Goal: Find specific fact: Find specific fact

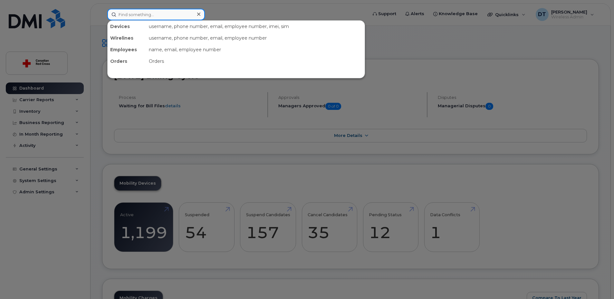
click at [152, 14] on input at bounding box center [156, 15] width 98 height 12
paste input "[PHONE_NUMBER]"
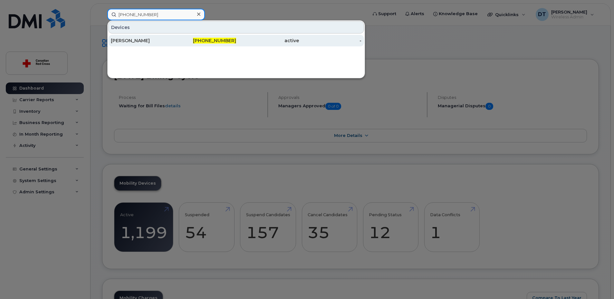
type input "[PHONE_NUMBER]"
click at [145, 40] on div "[PERSON_NAME]" at bounding box center [142, 40] width 63 height 6
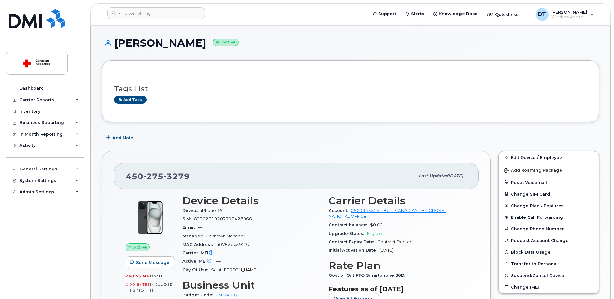
scroll to position [64, 0]
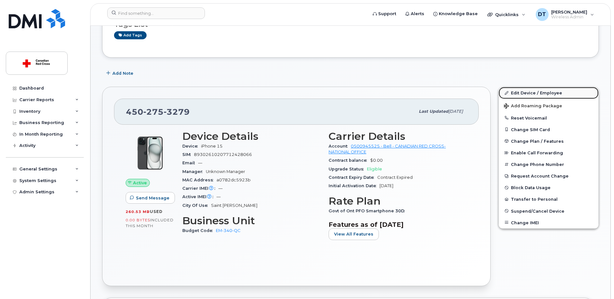
click at [525, 91] on link "Edit Device / Employee" at bounding box center [548, 93] width 100 height 12
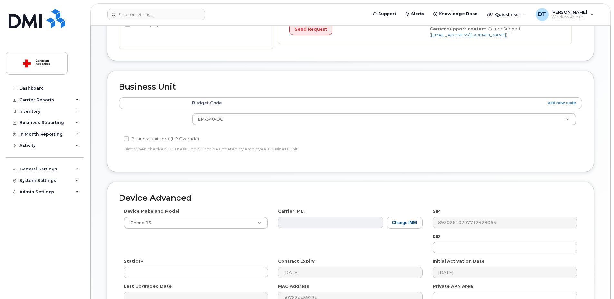
scroll to position [258, 0]
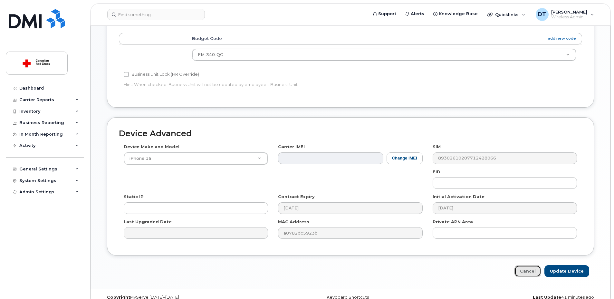
click at [526, 275] on link "Cancel" at bounding box center [527, 271] width 27 height 12
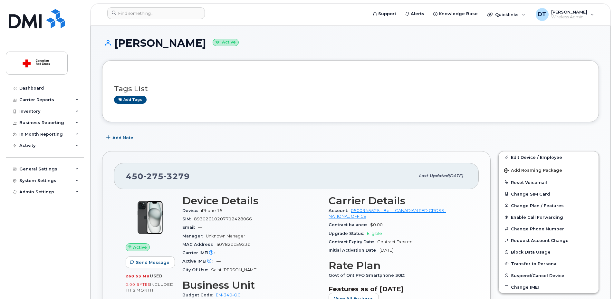
scroll to position [32, 0]
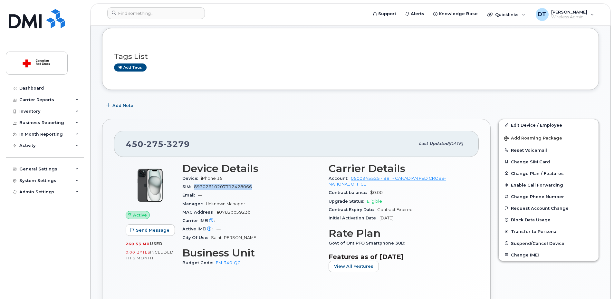
drag, startPoint x: 253, startPoint y: 186, endPoint x: 196, endPoint y: 187, distance: 57.0
click at [196, 187] on div "SIM 89302610207712428066" at bounding box center [251, 187] width 138 height 8
click at [300, 205] on div "Manager Unknown Manager" at bounding box center [251, 204] width 138 height 8
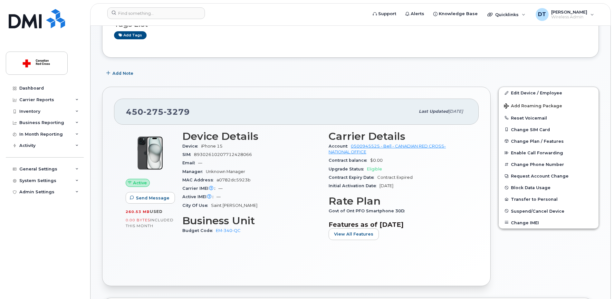
scroll to position [97, 0]
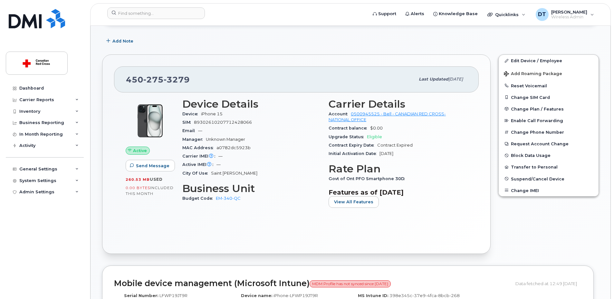
click at [513, 249] on div "Edit Device / Employee Add Roaming Package Reset Voicemail Change SIM Card Chan…" at bounding box center [548, 154] width 108 height 207
click at [511, 238] on div "Edit Device / Employee Add Roaming Package Reset Voicemail Change SIM Card Chan…" at bounding box center [548, 154] width 108 height 207
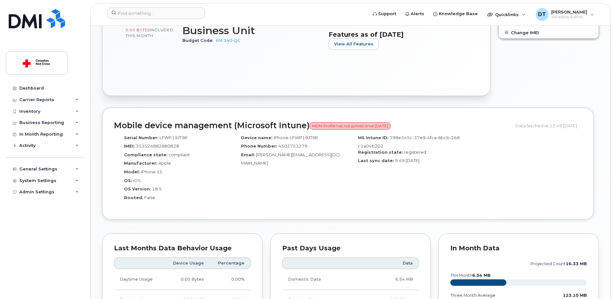
scroll to position [249, 0]
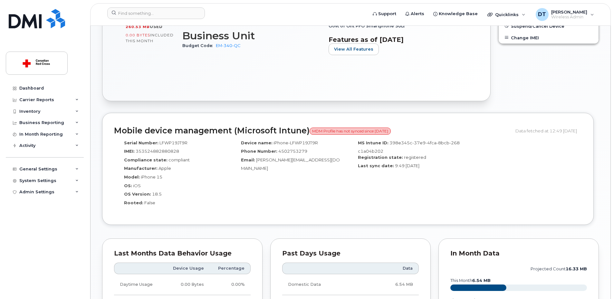
click at [180, 149] on div "IMEI: 353524882880828" at bounding box center [172, 152] width 107 height 9
drag, startPoint x: 180, startPoint y: 151, endPoint x: 136, endPoint y: 152, distance: 44.8
click at [136, 152] on div "IMEI: 353524882880828" at bounding box center [172, 152] width 107 height 9
copy span "353524882880828"
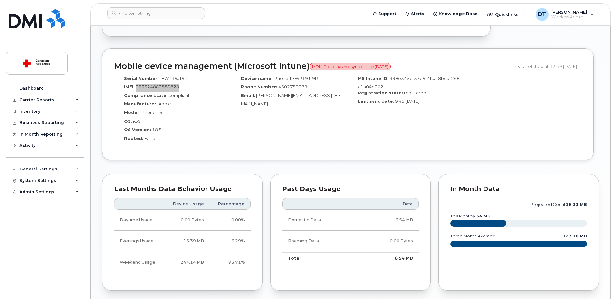
scroll to position [217, 0]
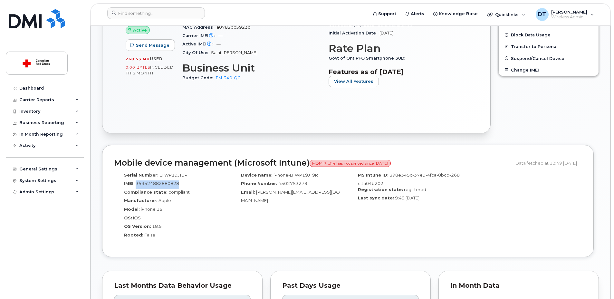
copy span "353524882880828"
